Goal: Transaction & Acquisition: Purchase product/service

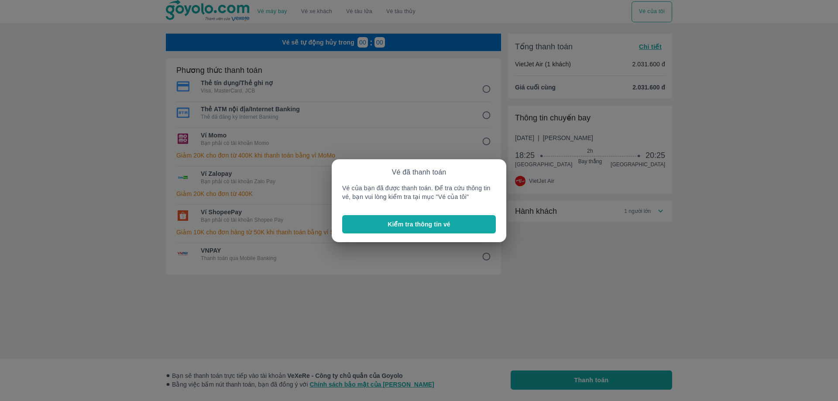
click at [403, 230] on button "Kiểm tra thông tin vé" at bounding box center [419, 224] width 154 height 18
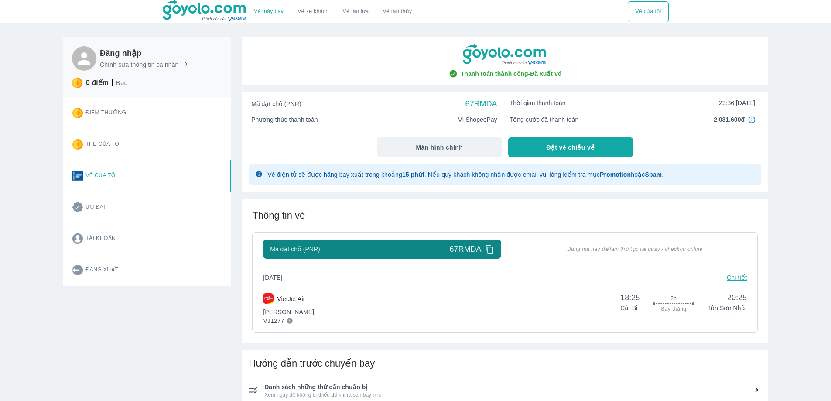
click at [219, 12] on img at bounding box center [205, 11] width 85 height 22
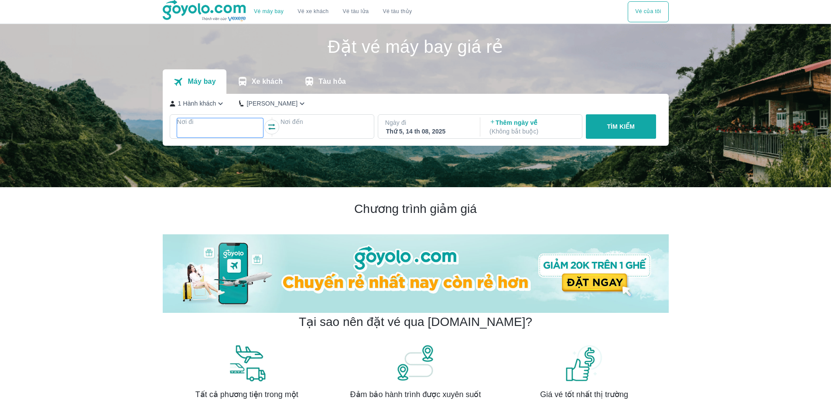
click at [228, 122] on p "Nơi đi" at bounding box center [220, 121] width 86 height 9
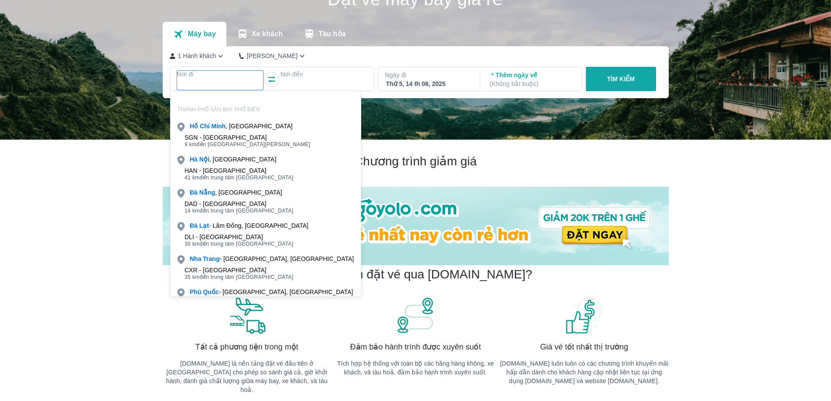
scroll to position [50, 0]
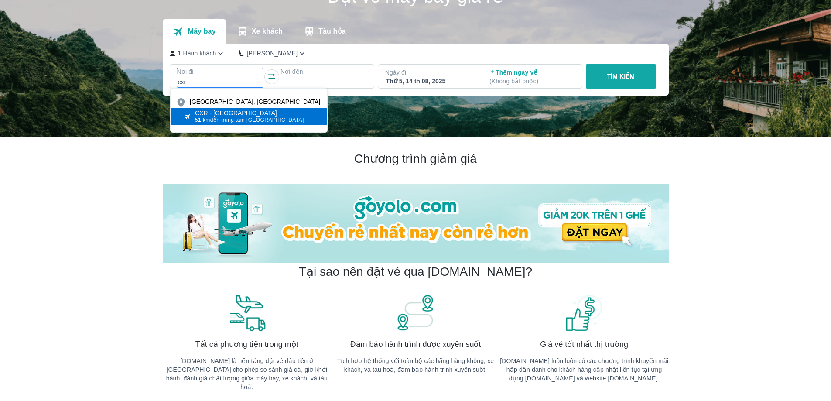
type input "cxr"
click at [234, 115] on div "CXR - [GEOGRAPHIC_DATA]" at bounding box center [249, 112] width 109 height 7
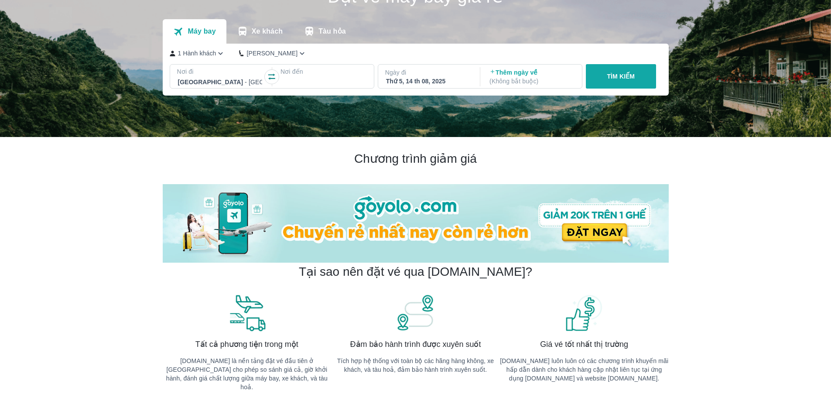
click at [314, 83] on div at bounding box center [323, 82] width 85 height 10
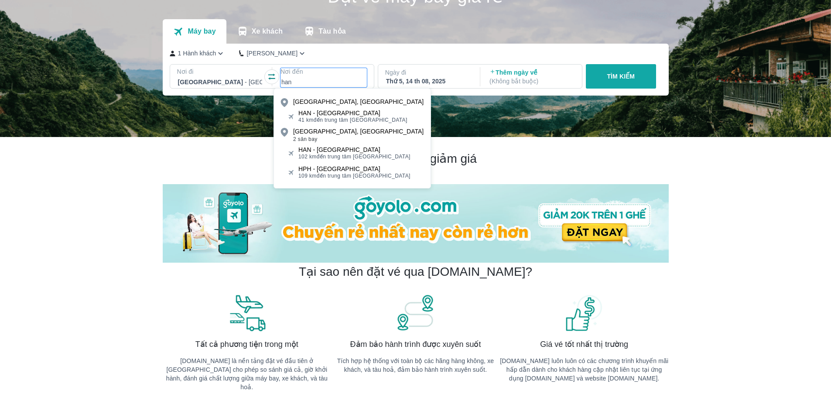
type input "han"
click at [334, 111] on div "HAN - [GEOGRAPHIC_DATA]" at bounding box center [352, 112] width 109 height 7
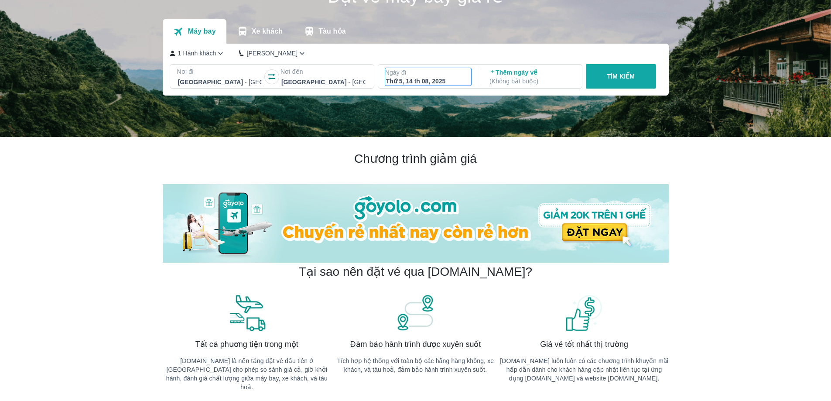
click at [415, 79] on div "Thứ 5, 14 th 08, 2025" at bounding box center [428, 81] width 85 height 9
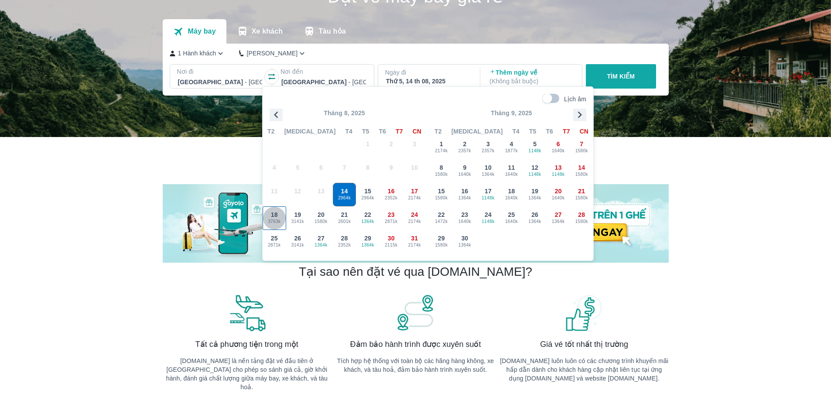
click at [273, 214] on span "18" at bounding box center [274, 214] width 7 height 9
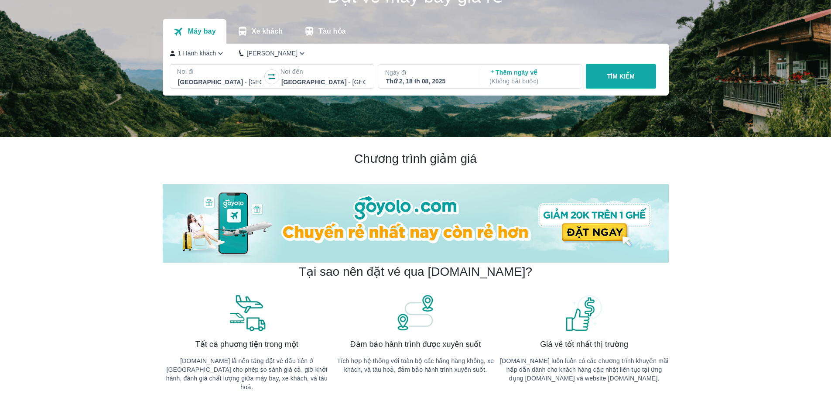
click at [602, 82] on button "TÌM KIẾM" at bounding box center [621, 76] width 70 height 24
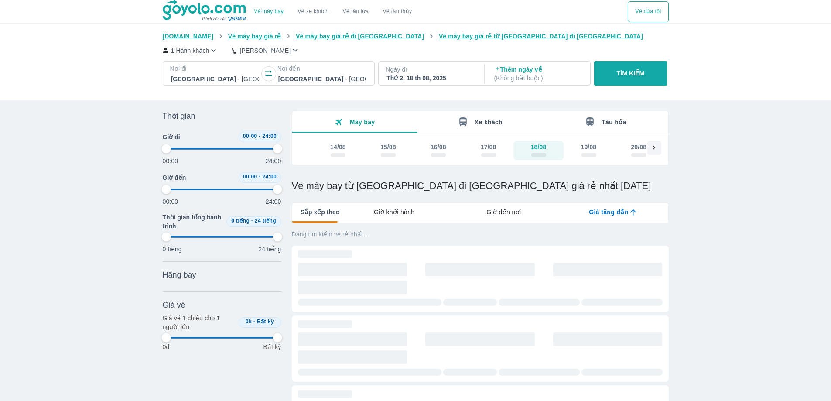
type input "97.9166666666667"
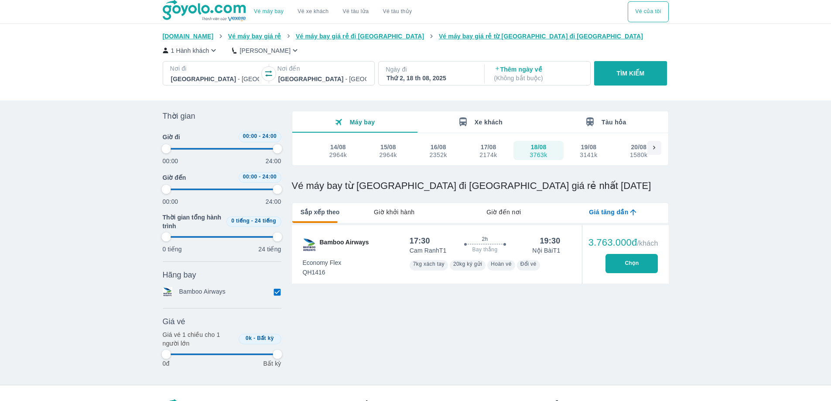
type input "97.9166666666667"
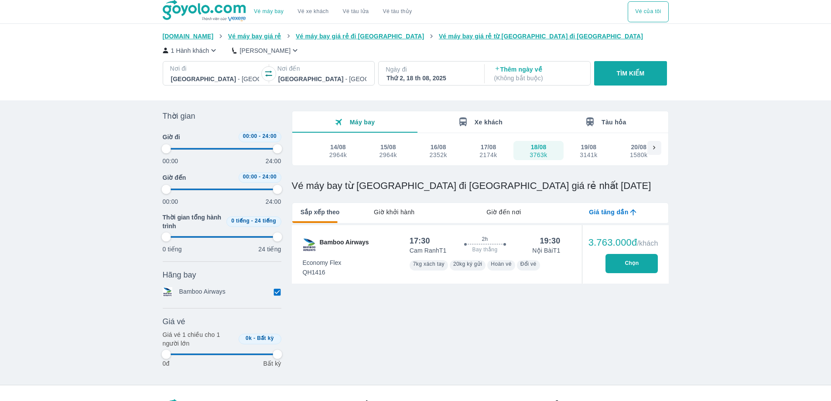
type input "97.9166666666667"
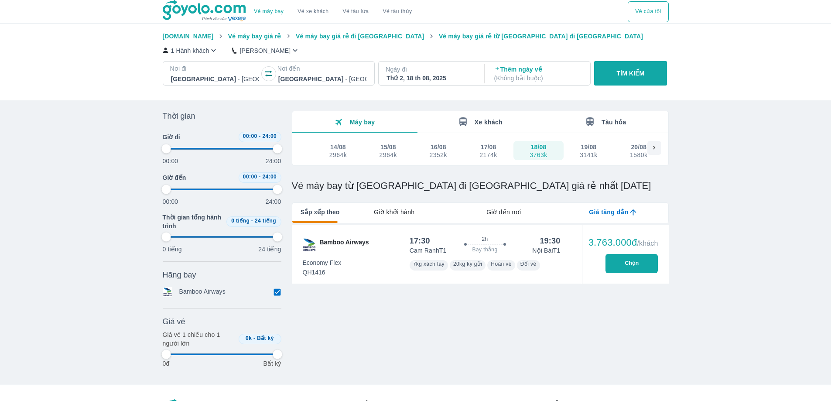
type input "97.9166666666667"
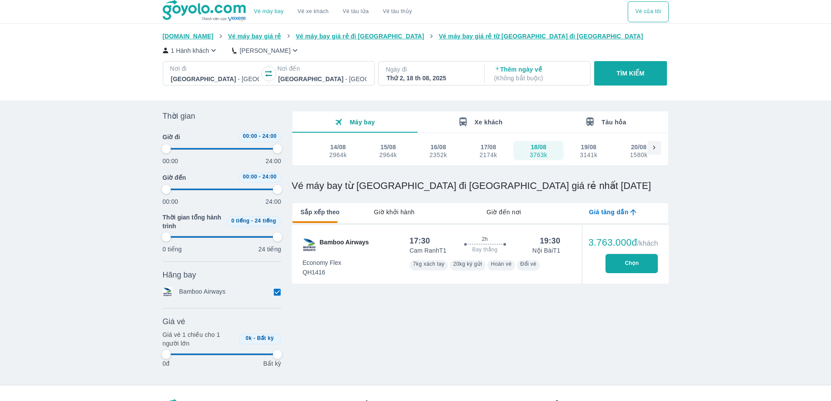
type input "97.9166666666667"
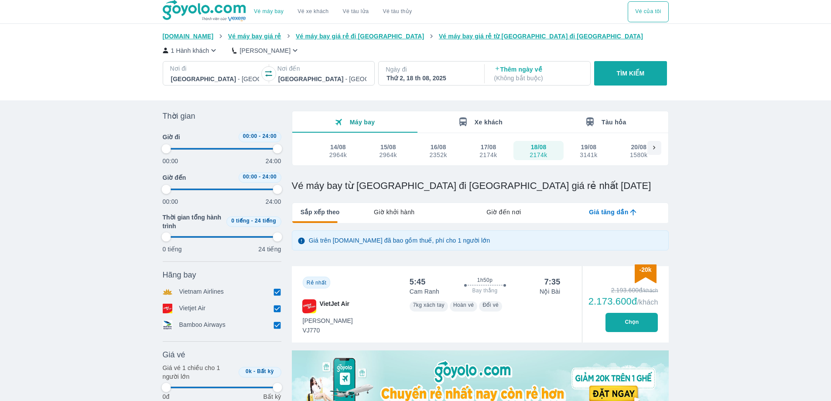
type input "97.9166666666667"
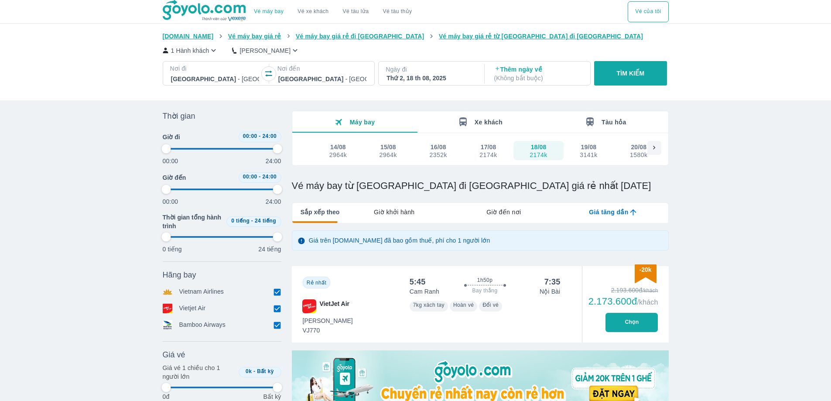
type input "97.9166666666667"
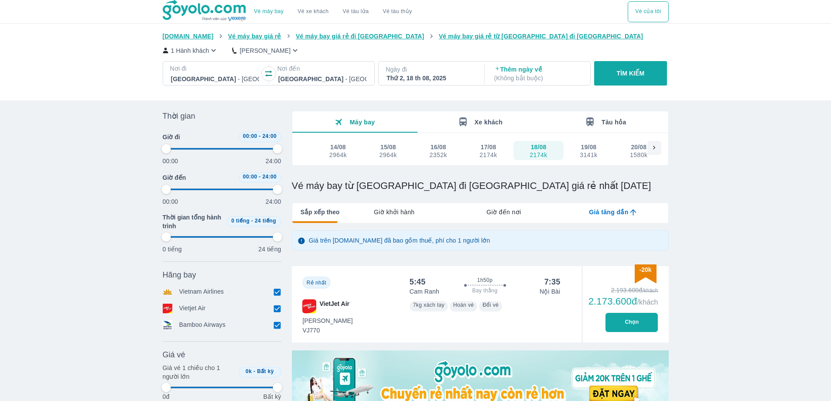
type input "97.9166666666667"
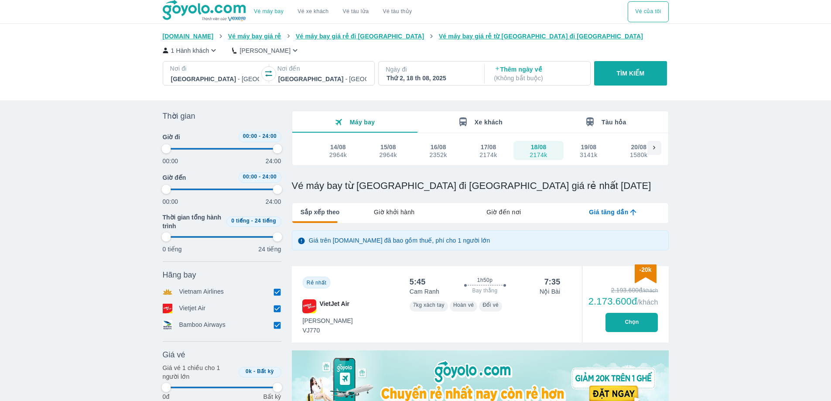
type input "97.9166666666667"
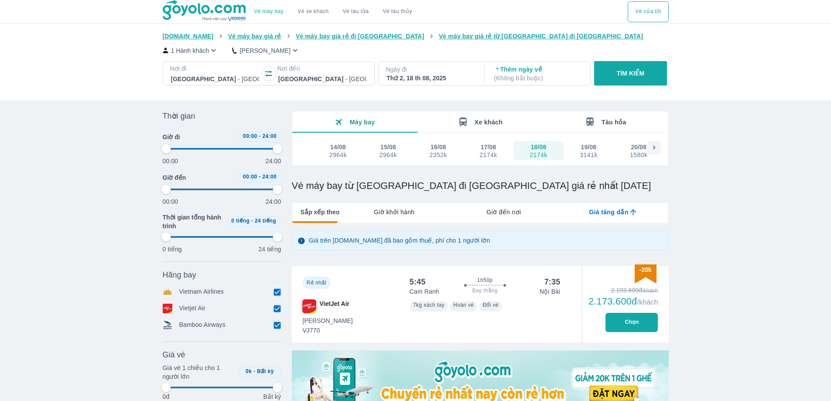
type input "97.9166666666667"
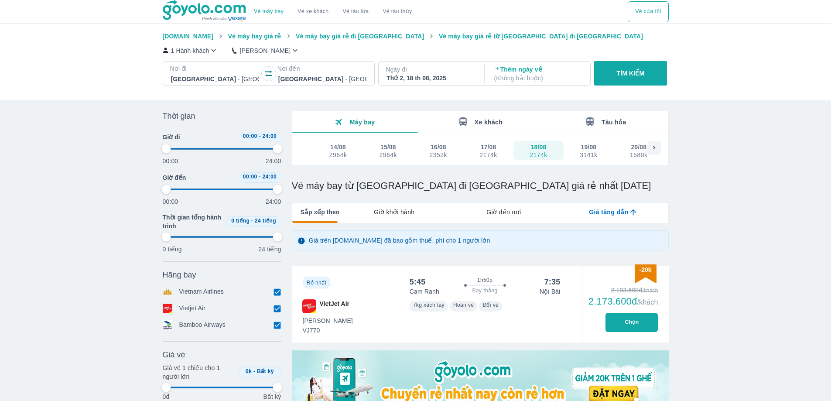
type input "97.9166666666667"
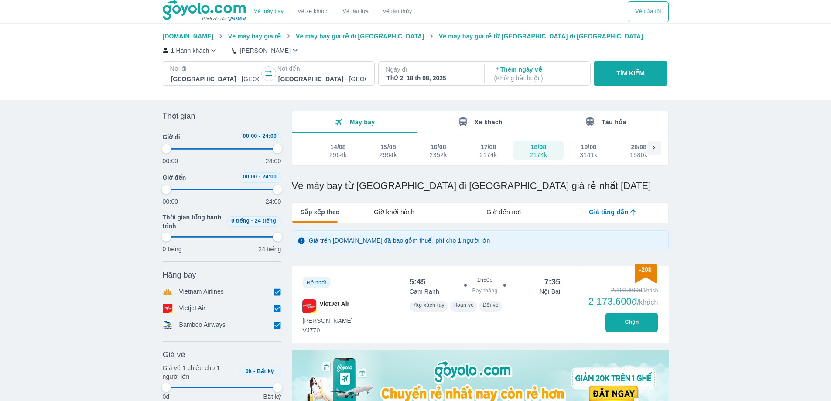
type input "97.9166666666667"
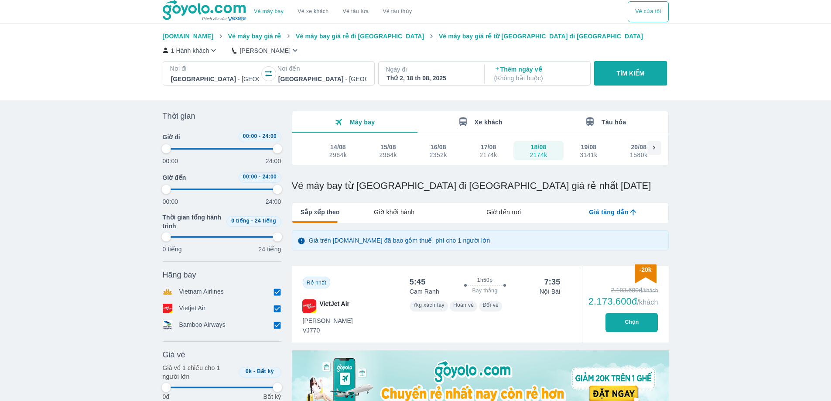
type input "97.9166666666667"
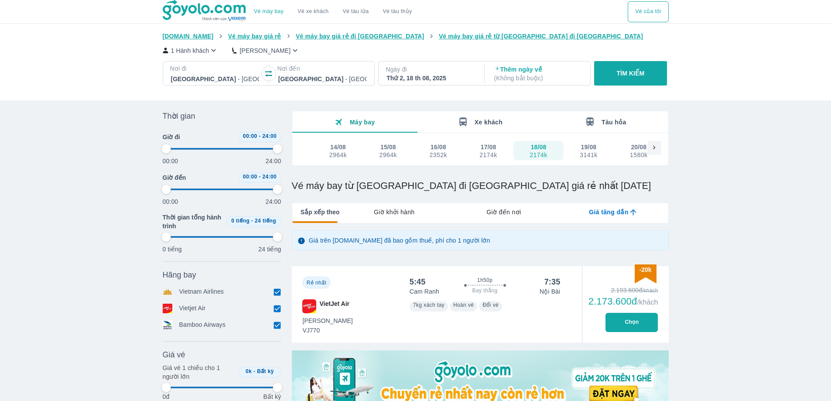
type input "97.9166666666667"
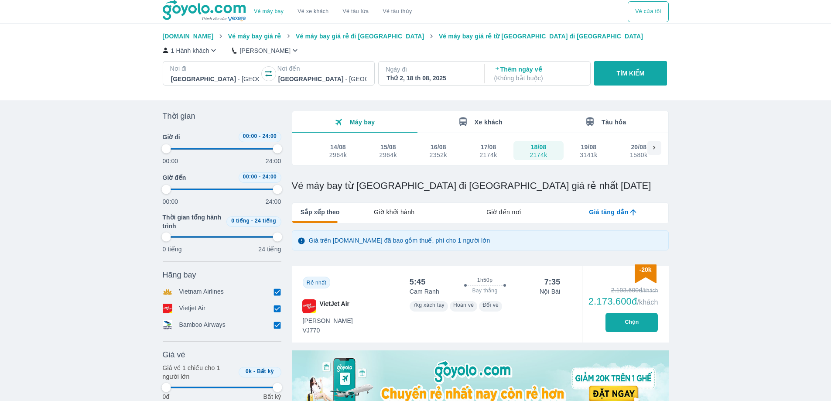
type input "97.9166666666667"
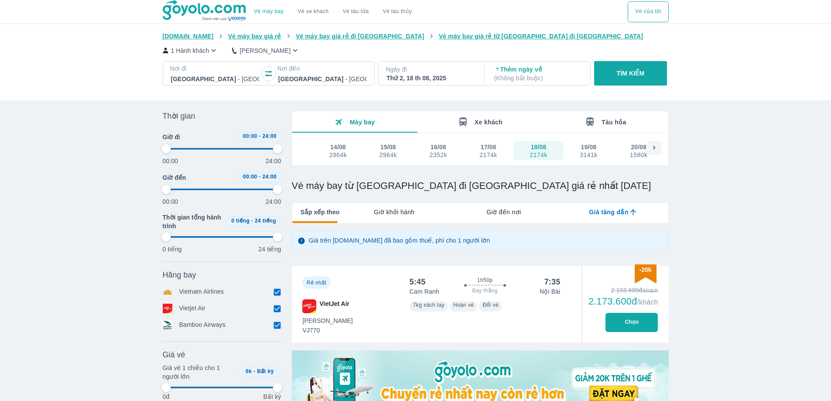
type input "97.9166666666667"
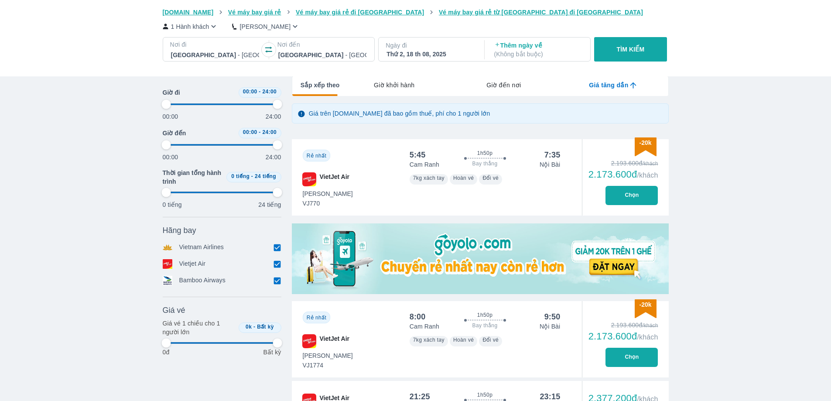
scroll to position [218, 0]
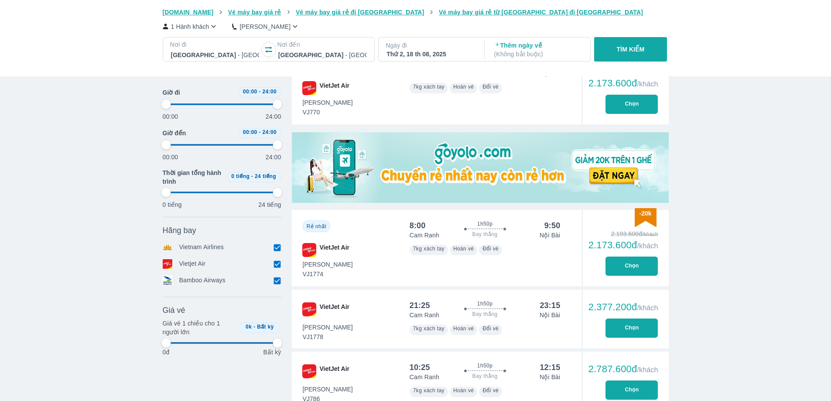
click at [642, 271] on button "Chọn" at bounding box center [631, 265] width 52 height 19
type input "97.9166666666667"
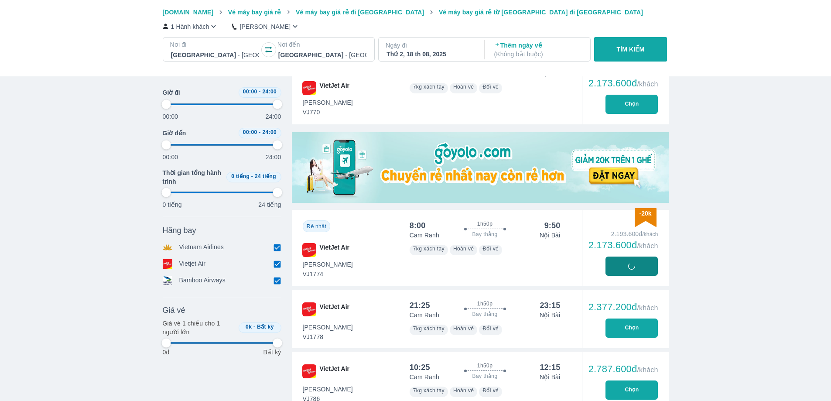
type input "97.9166666666667"
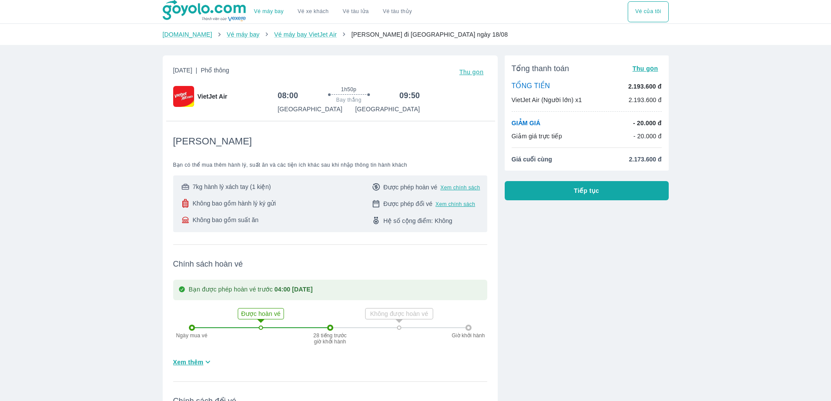
click at [568, 194] on button "Tiếp tục" at bounding box center [587, 190] width 164 height 19
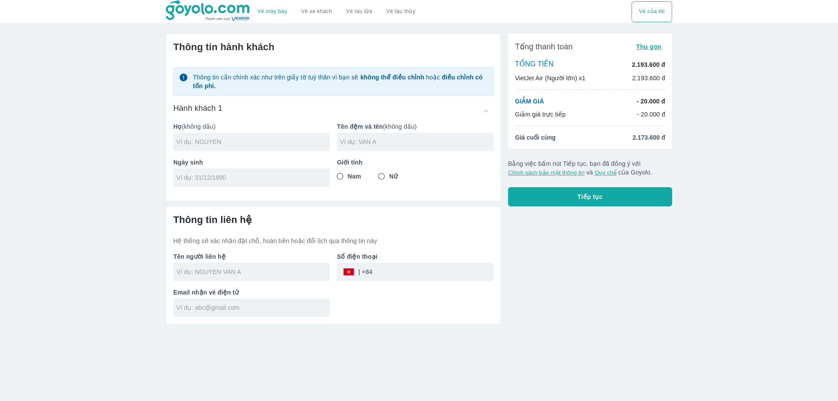
click at [230, 141] on input "text" at bounding box center [253, 141] width 154 height 9
type input "[PERSON_NAME]"
type input "VAN DUONG"
click at [203, 177] on input "tel" at bounding box center [248, 177] width 145 height 9
type input "[DATE]"
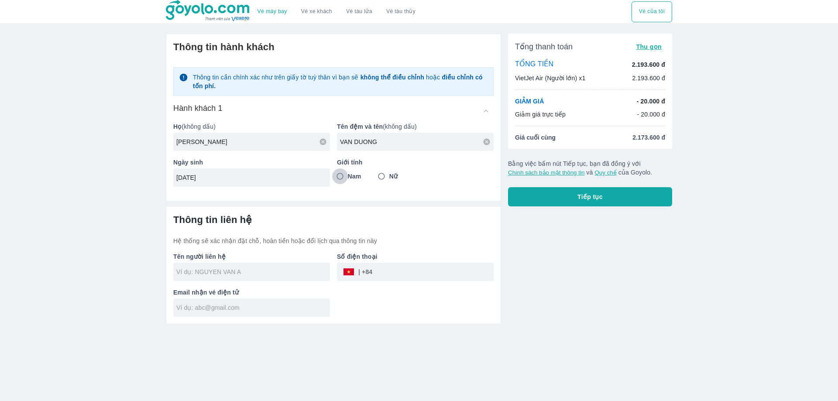
click at [341, 179] on input "Nam" at bounding box center [340, 176] width 16 height 16
radio input "true"
click at [229, 277] on div at bounding box center [251, 272] width 157 height 18
type input "[PERSON_NAME]"
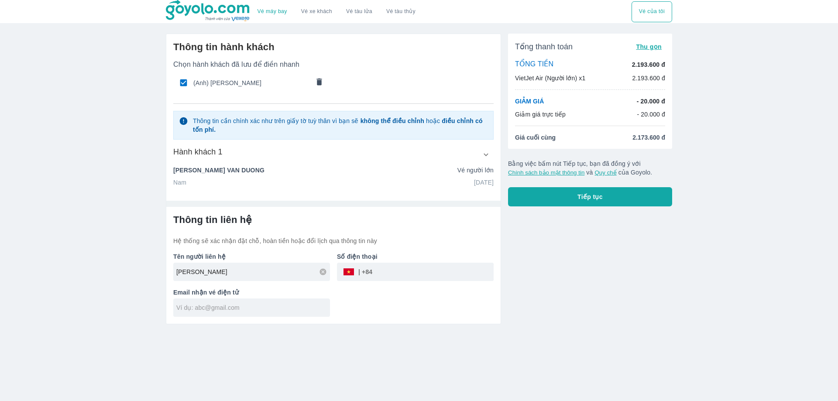
click at [325, 274] on icon at bounding box center [322, 271] width 7 height 7
type input "QUANG SANG AGENT"
click at [396, 275] on input "tel" at bounding box center [432, 271] width 121 height 21
type input "368109814"
click at [217, 311] on input "text" at bounding box center [253, 307] width 154 height 9
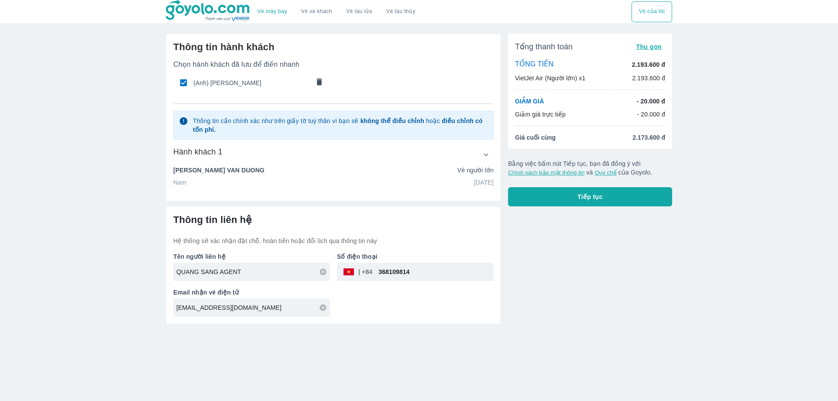
type input "[EMAIL_ADDRESS][DOMAIN_NAME]"
click at [337, 296] on div "Tên người liên hệ QUANG SANG AGENT Số điện thoại ​ 368109814 Email nhận vé điện…" at bounding box center [329, 281] width 327 height 72
click at [603, 195] on button "Tiếp tục" at bounding box center [590, 196] width 164 height 19
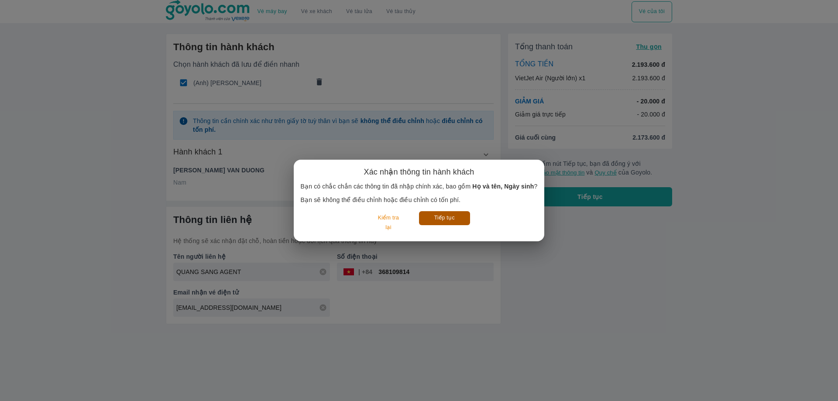
click at [463, 219] on button "Tiếp tục" at bounding box center [444, 218] width 51 height 14
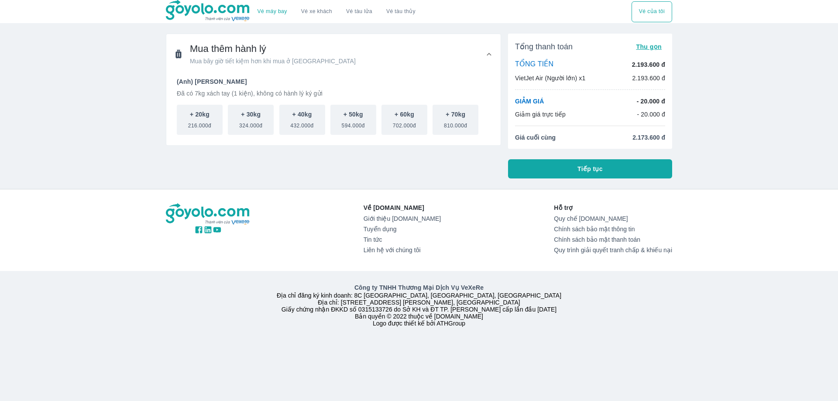
click at [568, 169] on button "Tiếp tục" at bounding box center [590, 168] width 164 height 19
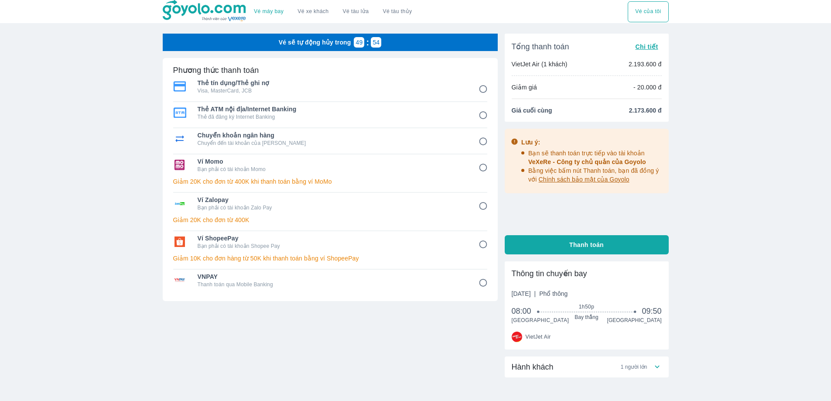
click at [425, 42] on div "Vé sẽ tự động hủy trong 49 : 54" at bounding box center [330, 42] width 335 height 17
